Goal: Complete application form

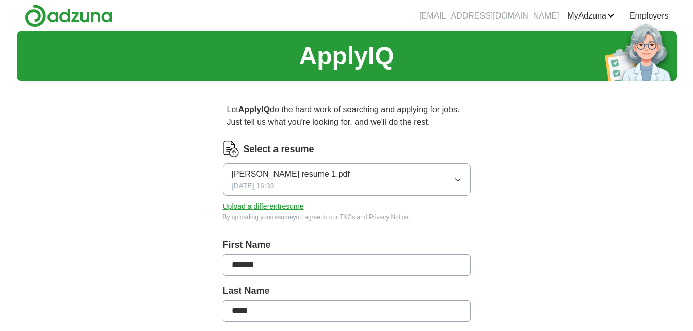
click at [293, 207] on button "Upload a different resume" at bounding box center [263, 206] width 81 height 11
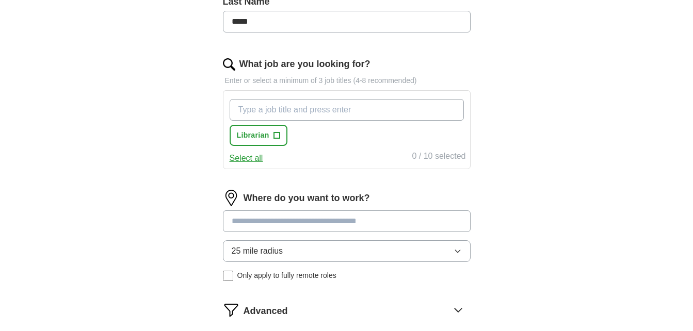
click at [391, 112] on input "What job are you looking for?" at bounding box center [347, 110] width 234 height 22
type input "l"
type input "archivist"
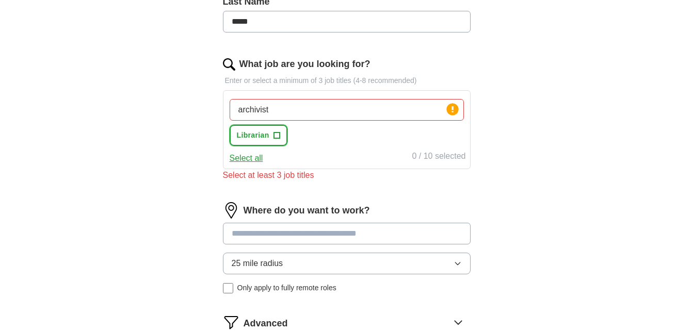
scroll to position [298, 0]
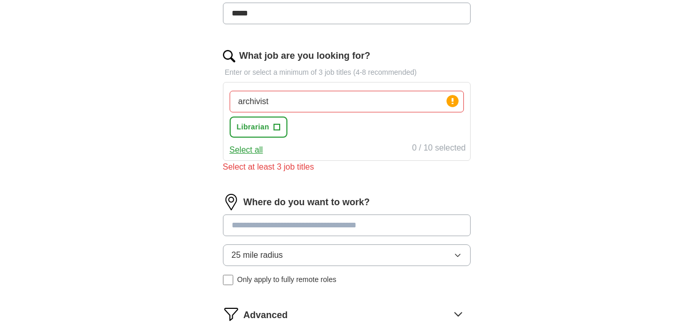
click at [259, 151] on button "Select all" at bounding box center [247, 150] width 34 height 12
click at [324, 108] on input "archivist" at bounding box center [347, 102] width 234 height 22
type input "a"
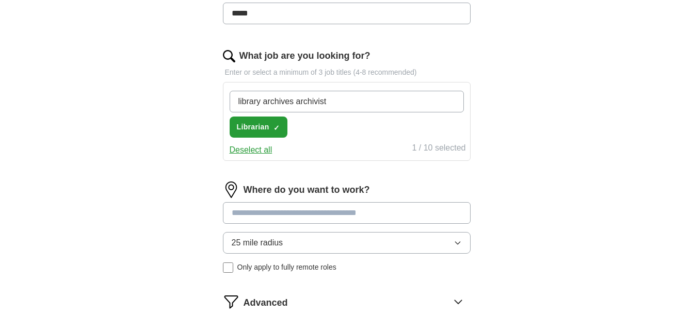
type input "library archives archivist"
click at [406, 214] on div "Where do you want to work? 25 mile radius Only apply to fully remote roles" at bounding box center [347, 232] width 248 height 100
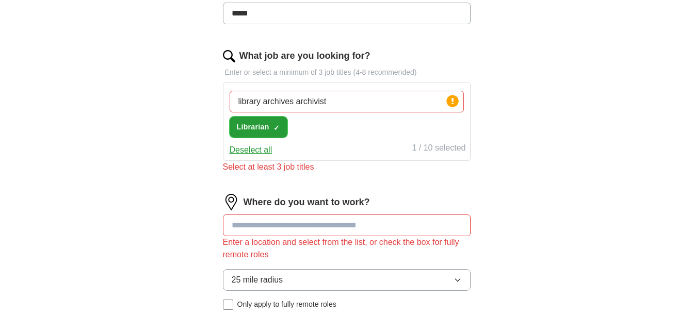
click at [274, 124] on span "✓ ×" at bounding box center [277, 127] width 6 height 6
click at [261, 128] on span "Librarian" at bounding box center [253, 127] width 33 height 11
click at [0, 0] on span "×" at bounding box center [0, 0] width 0 height 0
click at [260, 151] on button "Select all" at bounding box center [247, 150] width 34 height 12
click at [288, 225] on input at bounding box center [347, 226] width 248 height 22
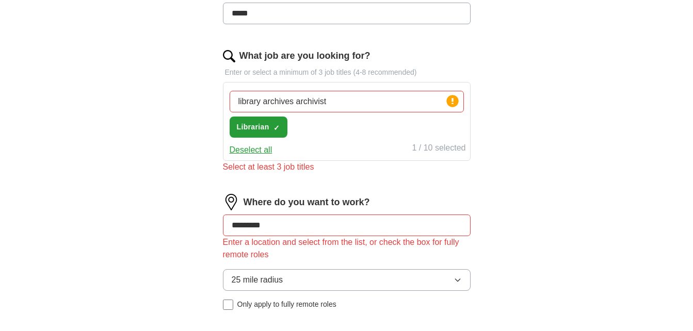
type input "**********"
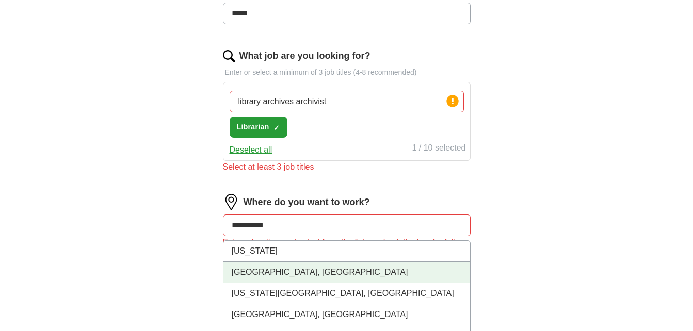
click at [328, 273] on li "[GEOGRAPHIC_DATA], [GEOGRAPHIC_DATA]" at bounding box center [347, 272] width 247 height 21
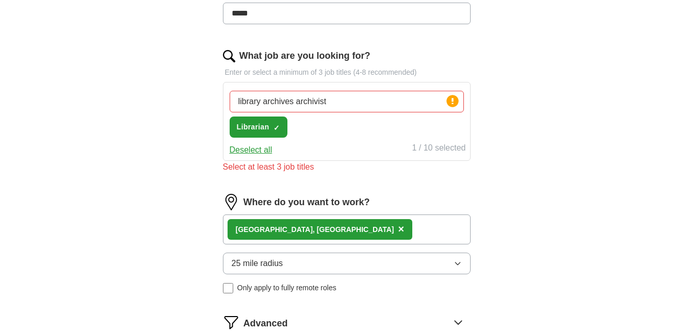
click at [463, 267] on button "25 mile radius" at bounding box center [347, 264] width 248 height 22
click at [692, 166] on div "ApplyIQ Let ApplyIQ do the hard work of searching and applying for jobs. Just t…" at bounding box center [346, 70] width 693 height 672
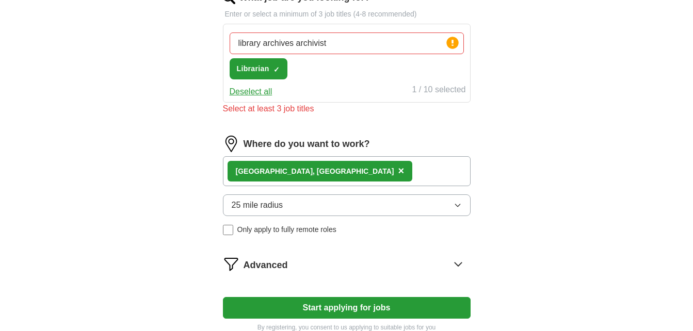
scroll to position [367, 0]
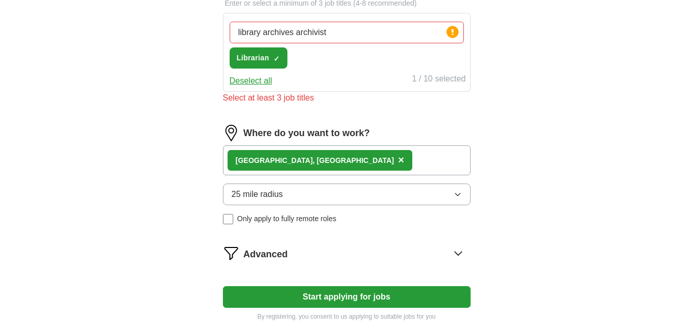
click at [460, 199] on button "25 mile radius" at bounding box center [347, 195] width 248 height 22
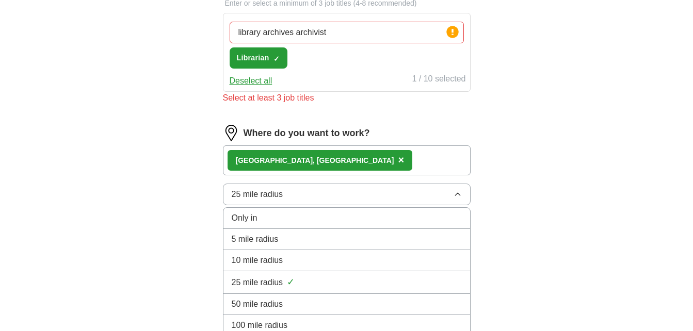
click at [322, 299] on div "50 mile radius" at bounding box center [347, 304] width 230 height 12
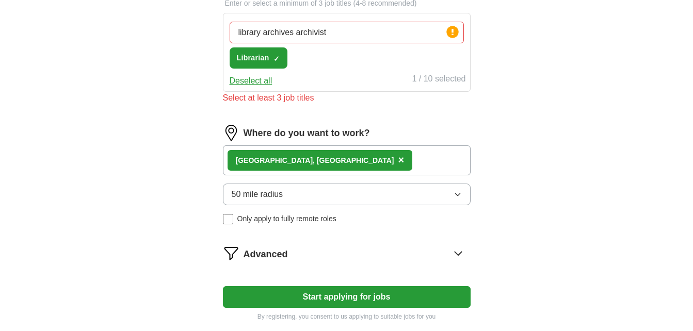
click at [408, 296] on button "Start applying for jobs" at bounding box center [347, 298] width 248 height 22
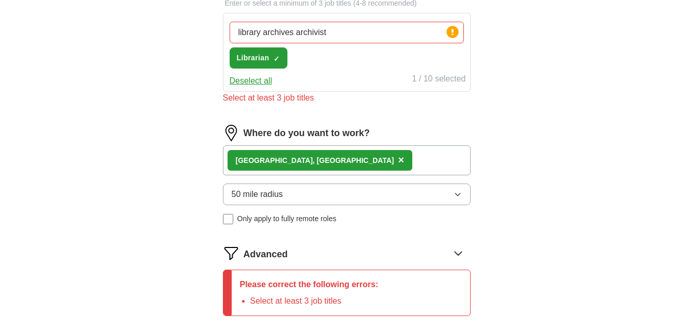
scroll to position [311, 0]
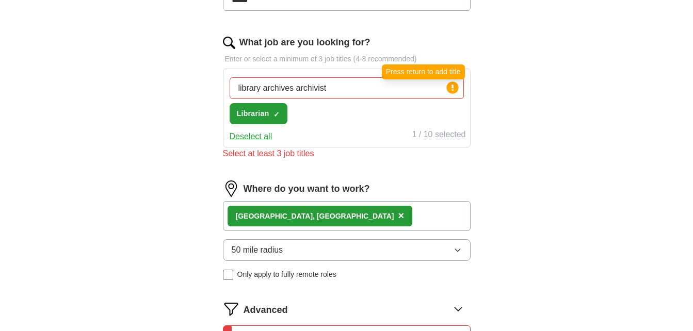
click at [457, 86] on circle at bounding box center [453, 88] width 12 height 12
click at [454, 87] on circle at bounding box center [453, 88] width 12 height 12
click at [392, 90] on input "library archives archivist" at bounding box center [347, 88] width 234 height 22
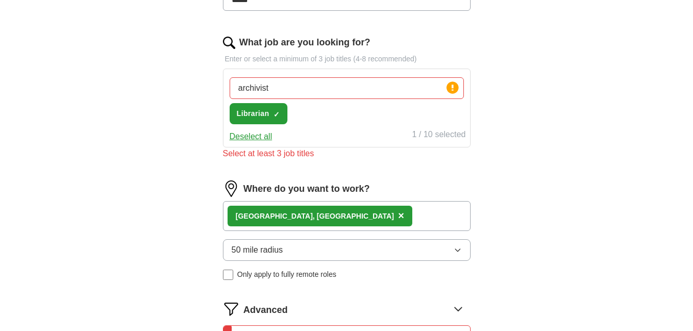
type input "archivist"
click at [383, 91] on input "archivist" at bounding box center [347, 88] width 234 height 22
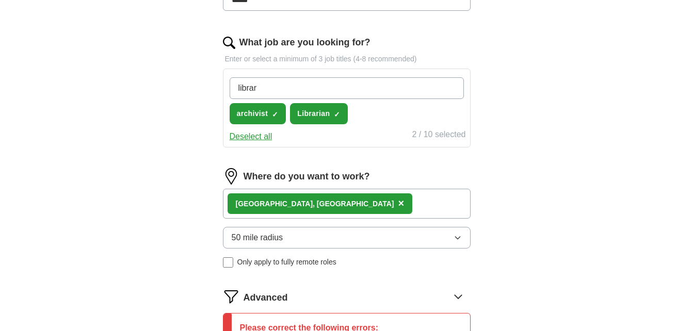
type input "library"
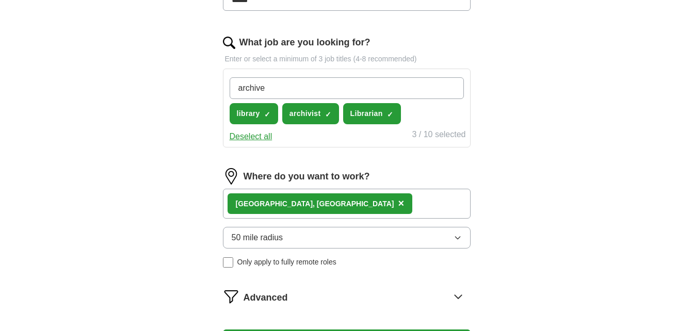
type input "archives"
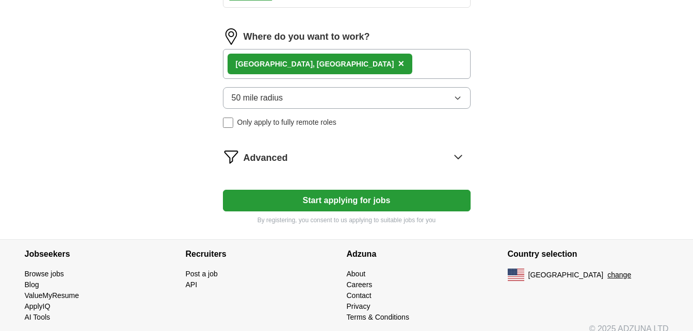
scroll to position [464, 0]
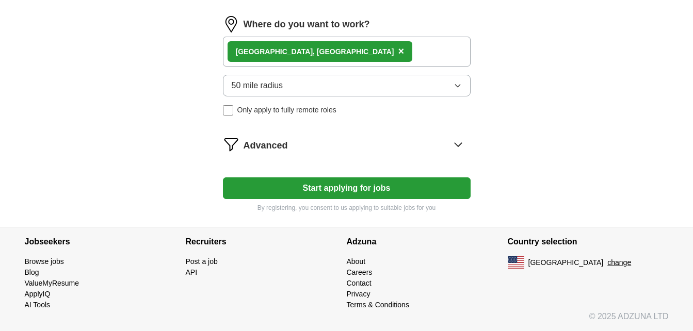
click at [430, 194] on button "Start applying for jobs" at bounding box center [347, 189] width 248 height 22
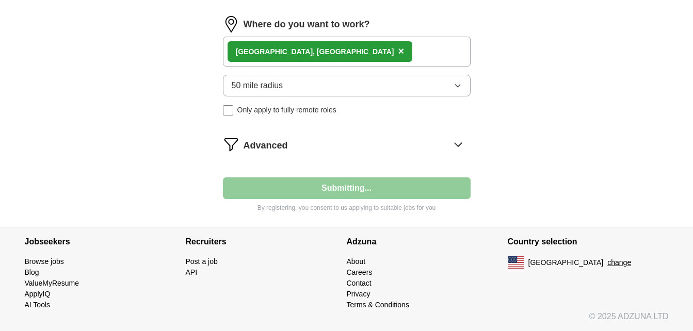
select select "**"
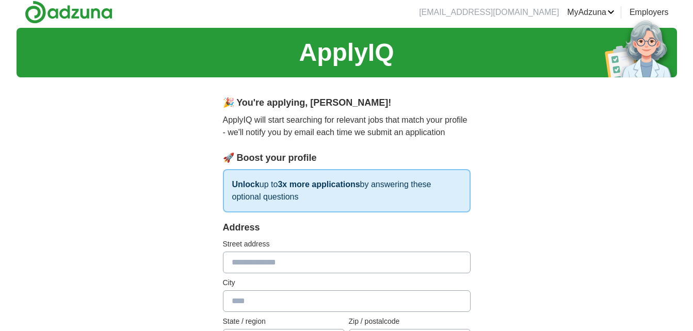
scroll to position [0, 0]
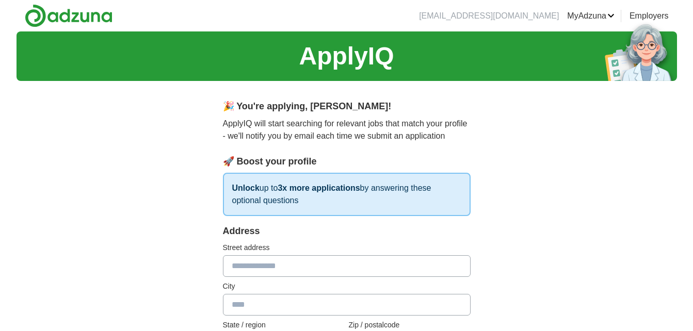
click at [410, 263] on input "text" at bounding box center [347, 267] width 248 height 22
type input "**********"
type input "*******"
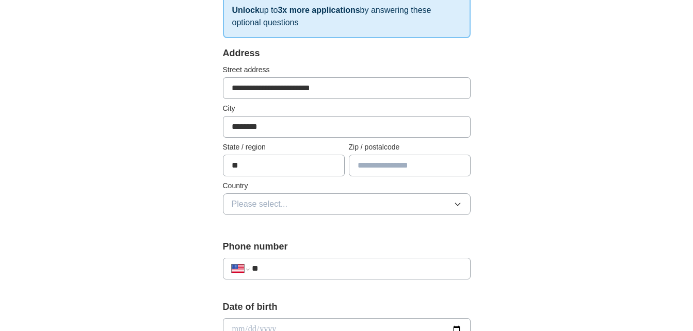
type input "**"
type input "*****"
click at [460, 206] on icon "button" at bounding box center [458, 204] width 8 height 8
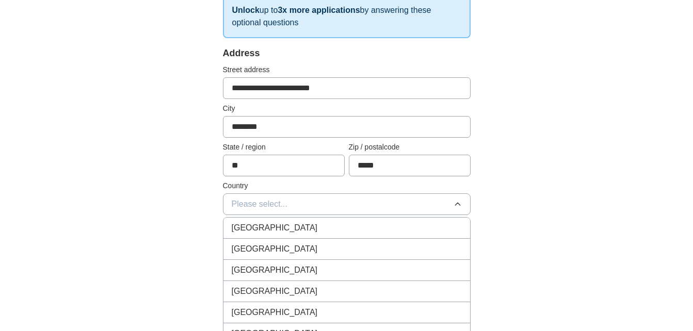
click at [417, 246] on div "[GEOGRAPHIC_DATA]" at bounding box center [347, 249] width 230 height 12
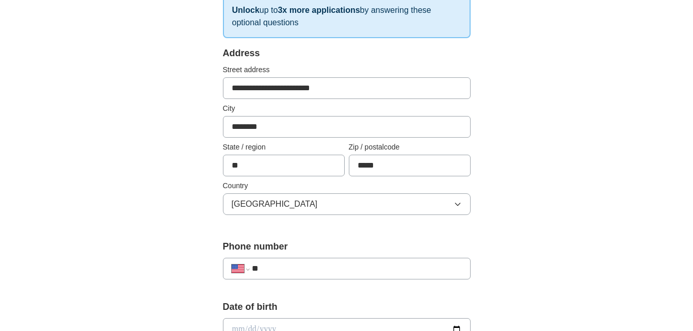
click at [408, 274] on input "**" at bounding box center [357, 269] width 210 height 12
type input "**********"
click at [392, 323] on input "date" at bounding box center [347, 330] width 248 height 23
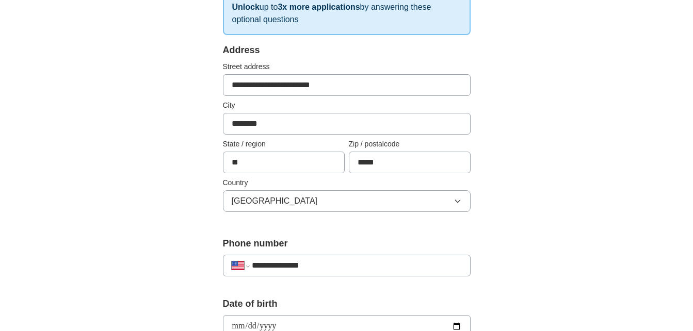
type input "**********"
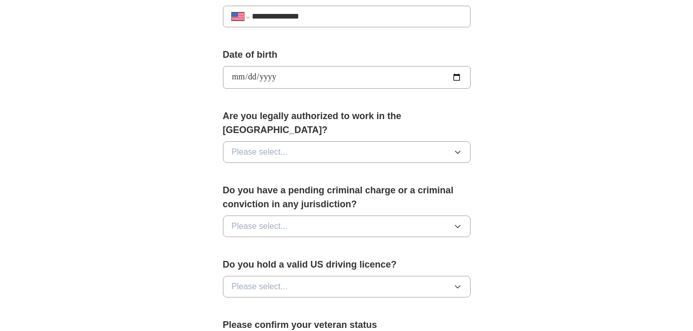
scroll to position [445, 0]
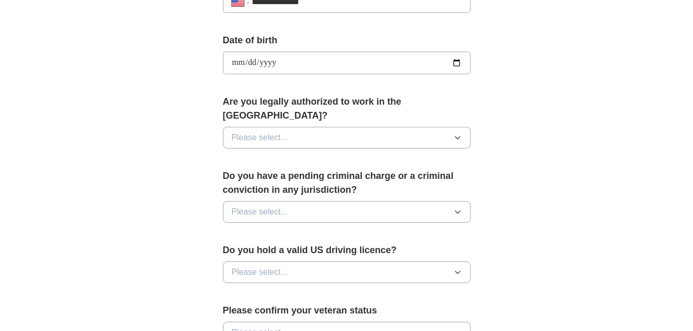
click at [461, 134] on icon "button" at bounding box center [458, 138] width 8 height 8
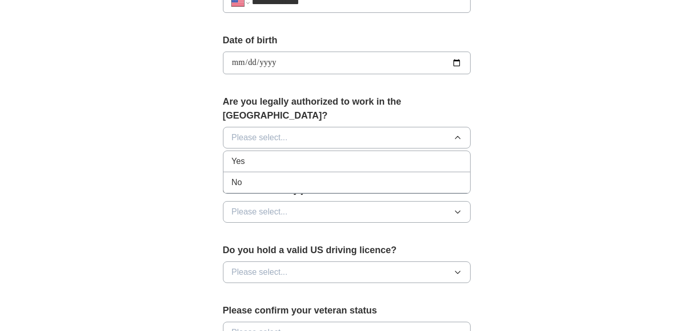
click at [374, 155] on div "Yes" at bounding box center [347, 161] width 230 height 12
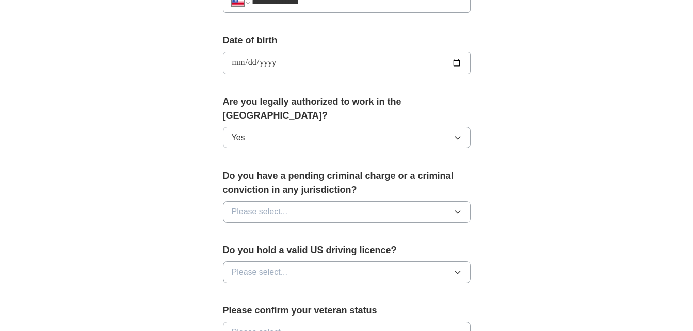
click at [463, 201] on button "Please select..." at bounding box center [347, 212] width 248 height 22
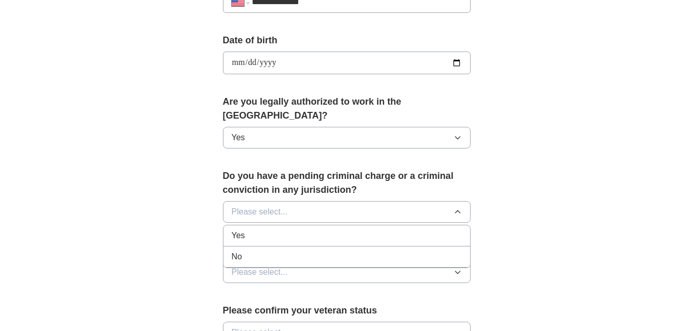
click at [379, 251] on div "No" at bounding box center [347, 257] width 230 height 12
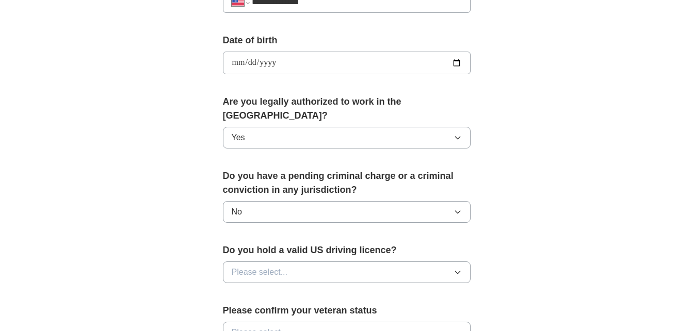
click at [458, 268] on icon "button" at bounding box center [458, 272] width 8 height 8
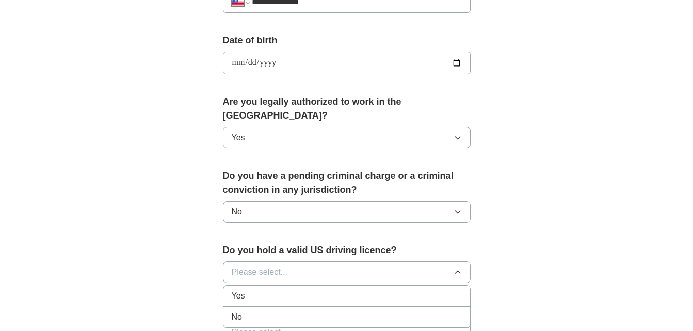
click at [392, 290] on div "Yes" at bounding box center [347, 296] width 230 height 12
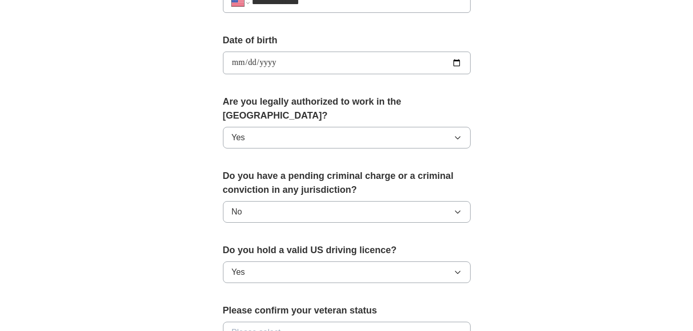
click at [456, 329] on icon "button" at bounding box center [458, 333] width 8 height 8
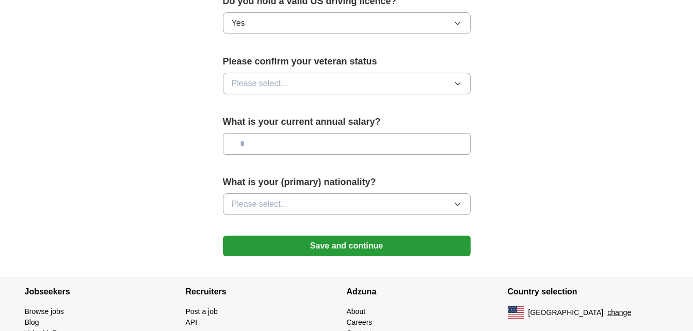
scroll to position [703, 0]
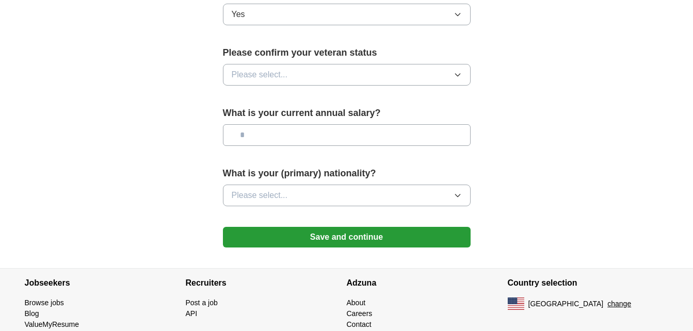
click at [461, 71] on icon "button" at bounding box center [458, 75] width 8 height 8
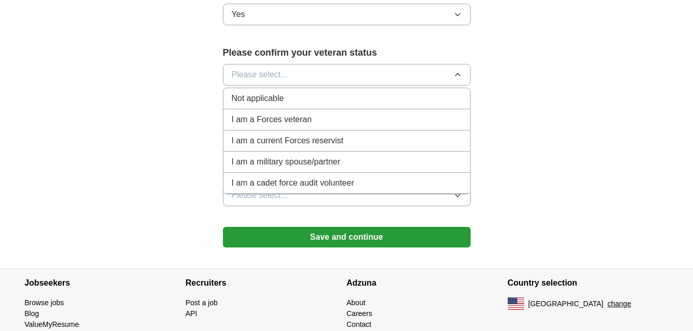
click at [370, 92] on div "Not applicable" at bounding box center [347, 98] width 230 height 12
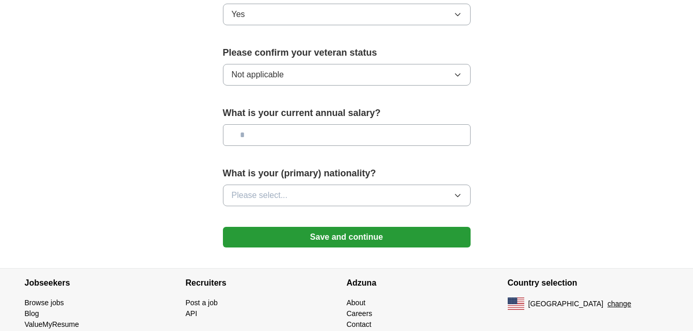
click at [440, 124] on input "text" at bounding box center [347, 135] width 248 height 22
click at [441, 124] on input "***" at bounding box center [347, 135] width 248 height 22
type input "*******"
click at [469, 185] on button "Please select..." at bounding box center [347, 196] width 248 height 22
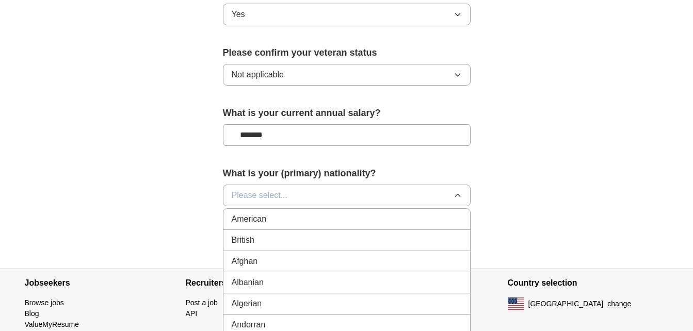
click at [418, 213] on div "American" at bounding box center [347, 219] width 230 height 12
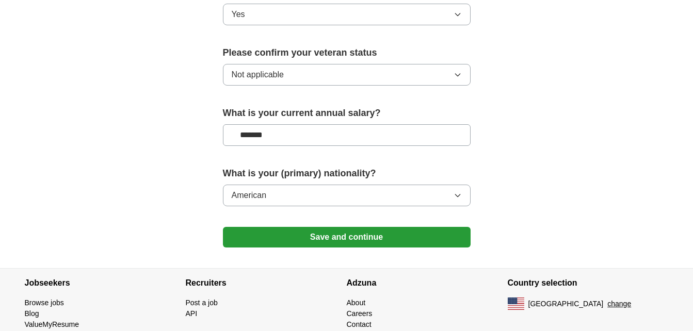
click at [413, 227] on button "Save and continue" at bounding box center [347, 237] width 248 height 21
